Goal: Register for event/course

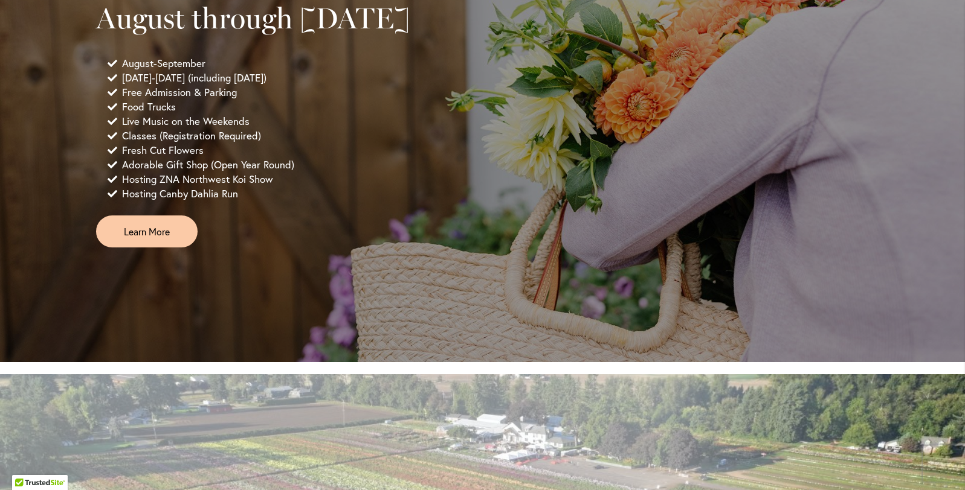
scroll to position [906, 0]
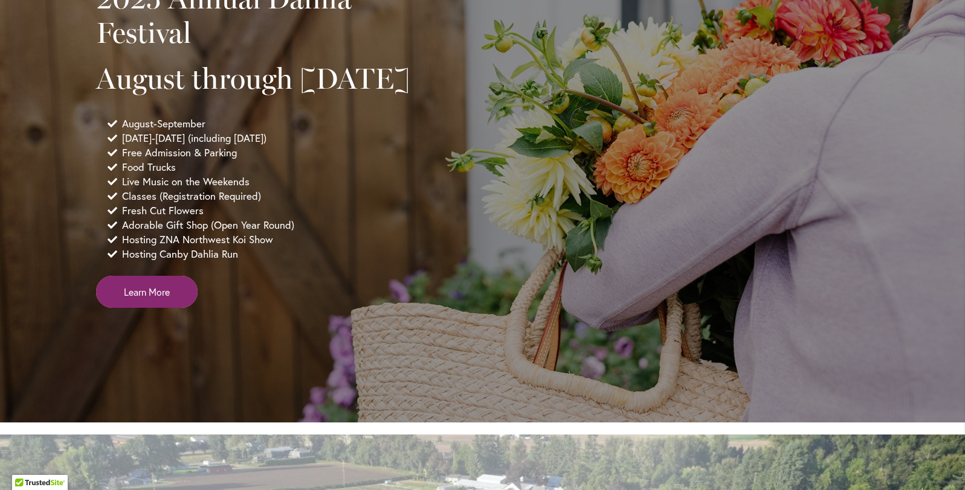
click at [124, 308] on link "Learn More" at bounding box center [146, 292] width 101 height 32
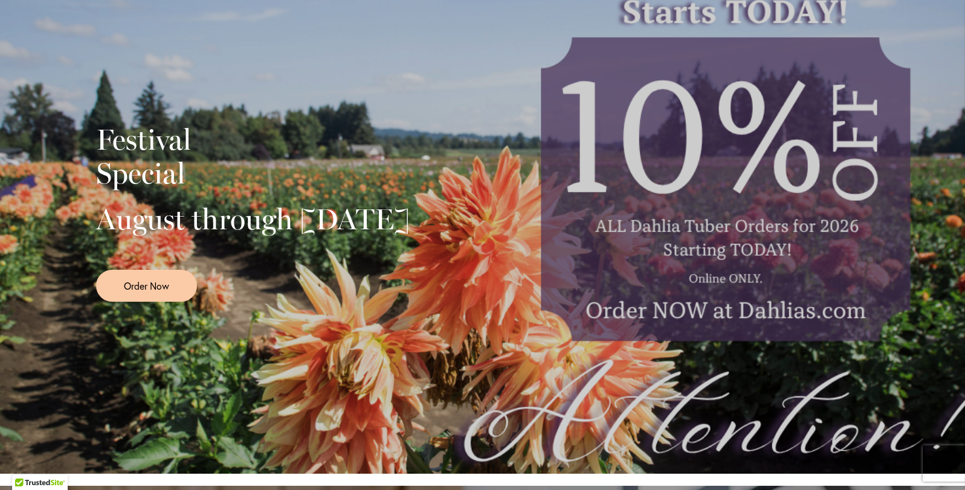
scroll to position [0, 0]
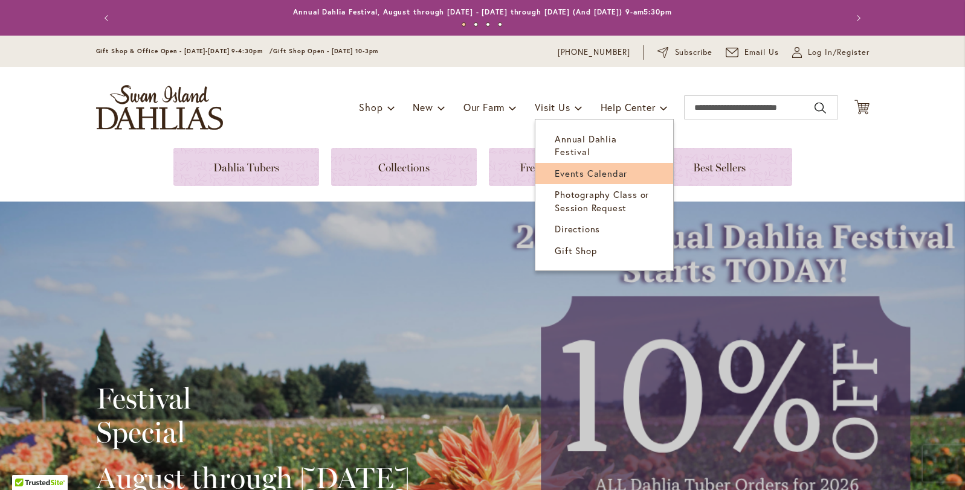
click at [567, 167] on span "Events Calendar" at bounding box center [591, 173] width 72 height 12
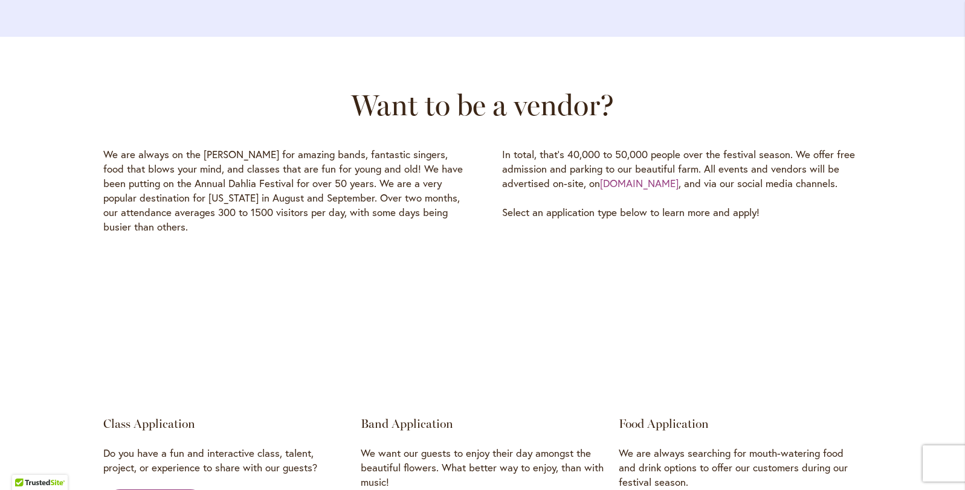
scroll to position [1752, 0]
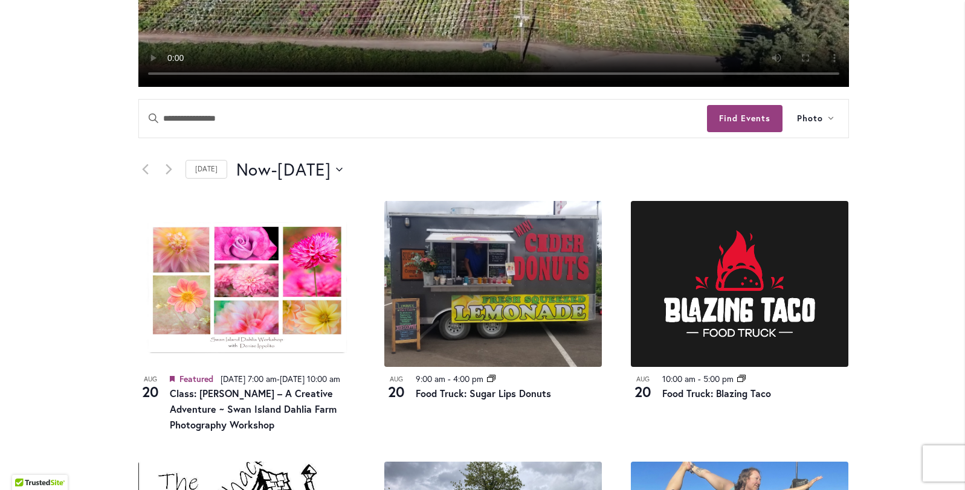
scroll to position [451, 0]
